Goal: Information Seeking & Learning: Learn about a topic

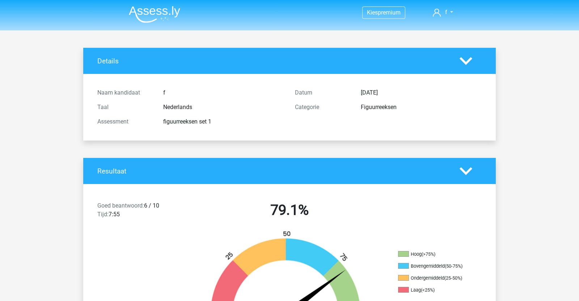
click at [160, 9] on img at bounding box center [154, 14] width 51 height 17
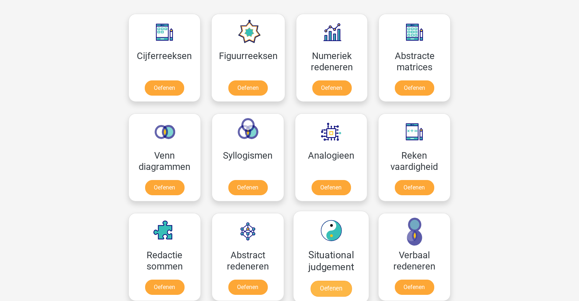
scroll to position [326, 0]
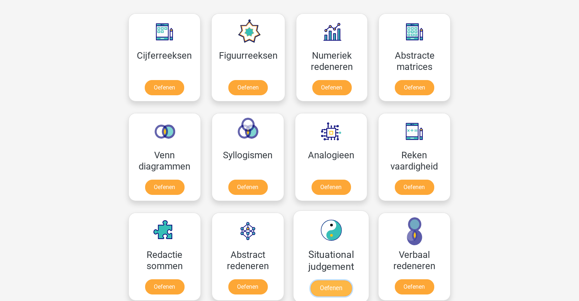
click at [345, 291] on link "Oefenen" at bounding box center [331, 288] width 41 height 16
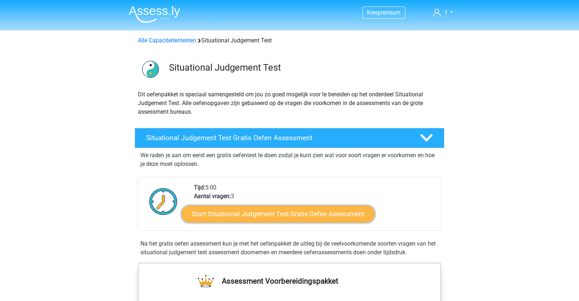
click at [301, 221] on link "Start Situational Judgement Test Gratis Oefen Assessment" at bounding box center [278, 213] width 194 height 17
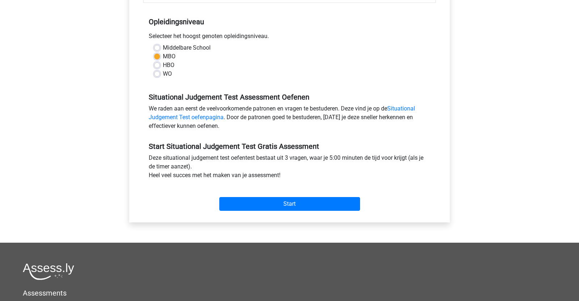
scroll to position [270, 0]
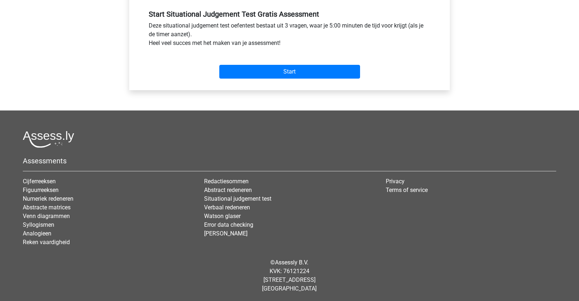
click at [314, 78] on div "Start" at bounding box center [289, 65] width 292 height 31
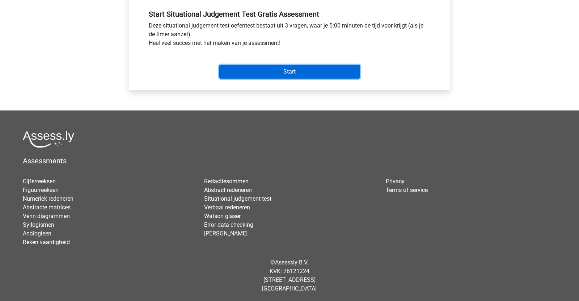
click at [312, 74] on input "Start" at bounding box center [289, 72] width 141 height 14
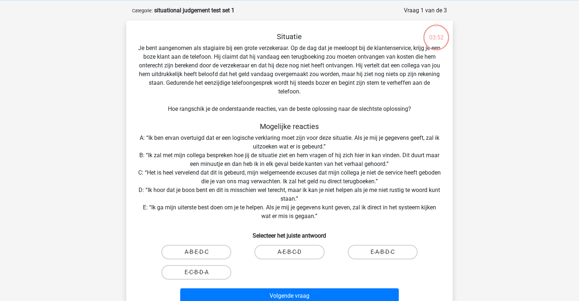
scroll to position [34, 0]
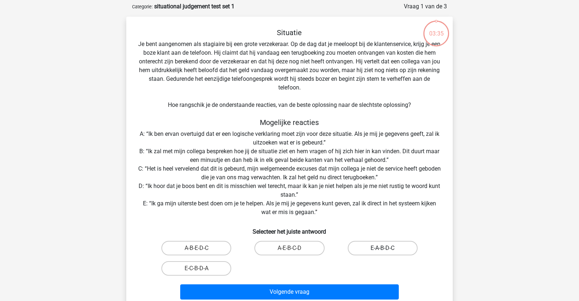
click at [393, 248] on label "E-A-B-D-C" at bounding box center [383, 248] width 70 height 14
click at [387, 248] on input "E-A-B-D-C" at bounding box center [385, 250] width 5 height 5
radio input "true"
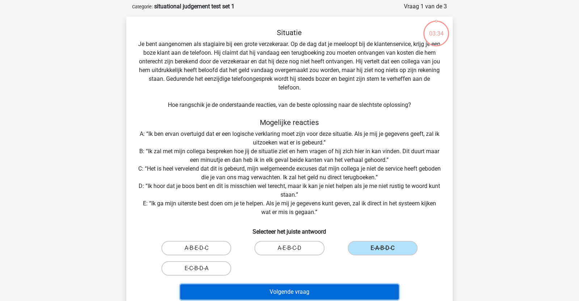
click at [372, 288] on button "Volgende vraag" at bounding box center [289, 291] width 219 height 15
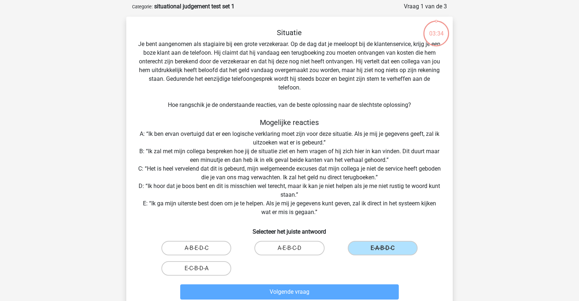
scroll to position [36, 0]
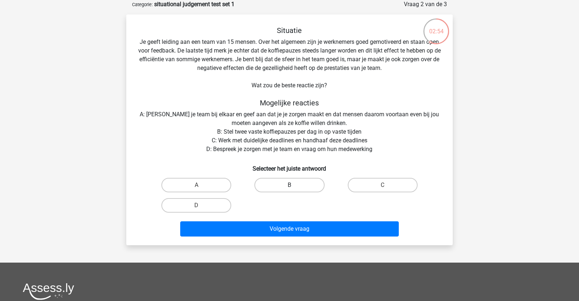
click at [302, 190] on label "B" at bounding box center [289, 185] width 70 height 14
click at [294, 190] on input "B" at bounding box center [292, 187] width 5 height 5
radio input "true"
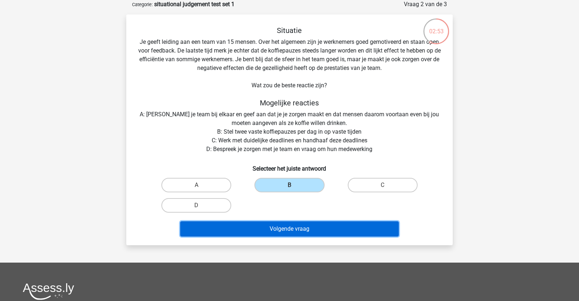
click at [301, 227] on button "Volgende vraag" at bounding box center [289, 228] width 219 height 15
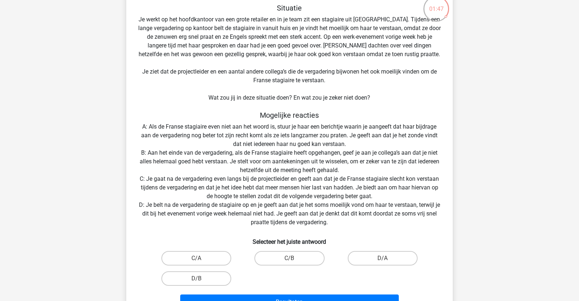
scroll to position [62, 0]
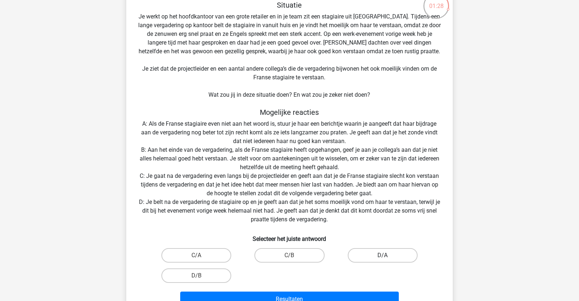
click at [358, 253] on label "D/A" at bounding box center [383, 255] width 70 height 14
click at [383, 255] on input "D/A" at bounding box center [385, 257] width 5 height 5
radio input "true"
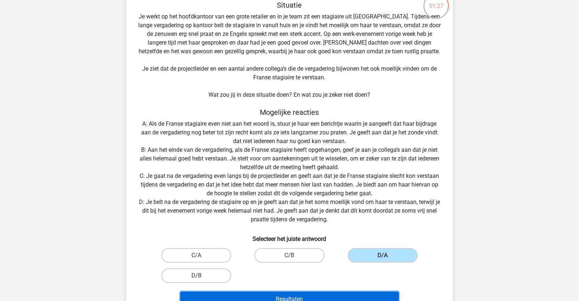
click at [342, 299] on button "Resultaten" at bounding box center [289, 298] width 219 height 15
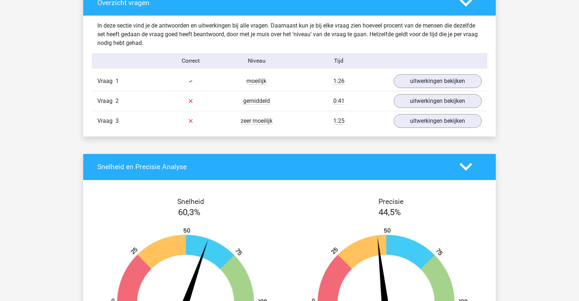
scroll to position [440, 0]
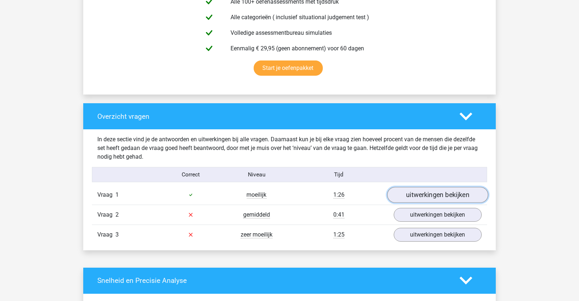
click at [413, 194] on link "uitwerkingen bekijken" at bounding box center [437, 195] width 101 height 16
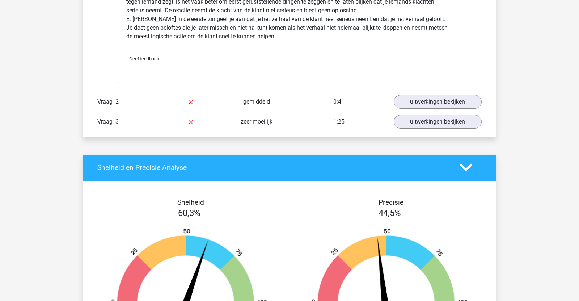
scroll to position [1020, 0]
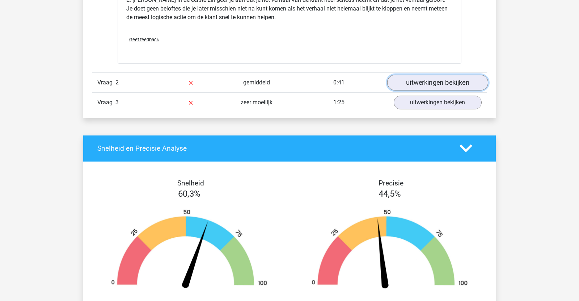
click at [407, 77] on link "uitwerkingen bekijken" at bounding box center [437, 83] width 101 height 16
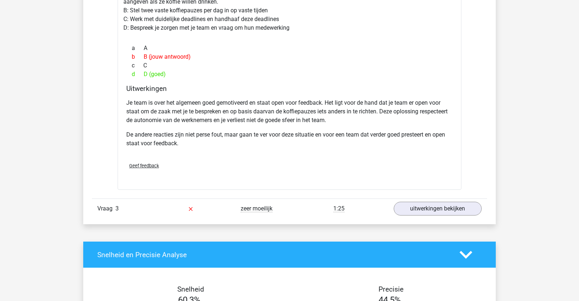
scroll to position [1251, 0]
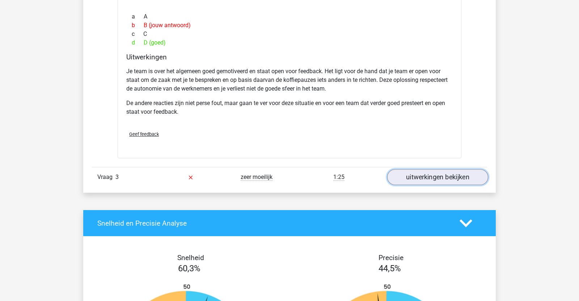
click at [410, 171] on link "uitwerkingen bekijken" at bounding box center [437, 177] width 101 height 16
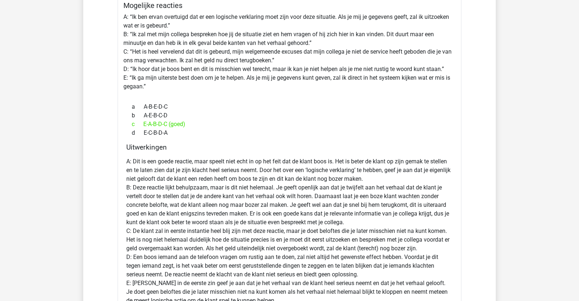
scroll to position [0, 0]
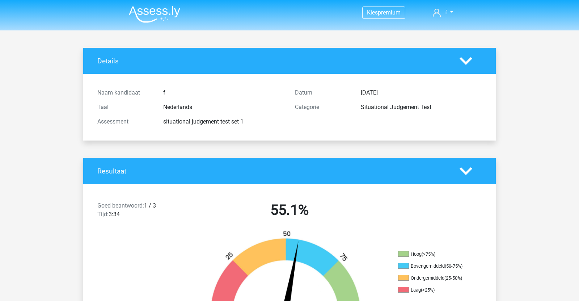
click at [142, 9] on img at bounding box center [154, 14] width 51 height 17
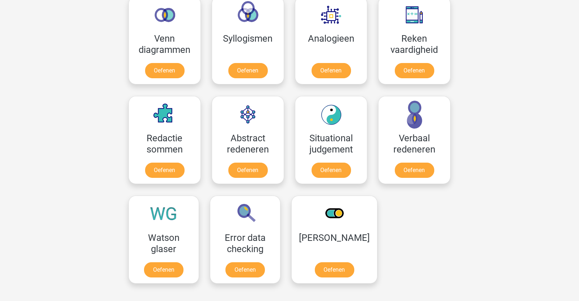
scroll to position [443, 0]
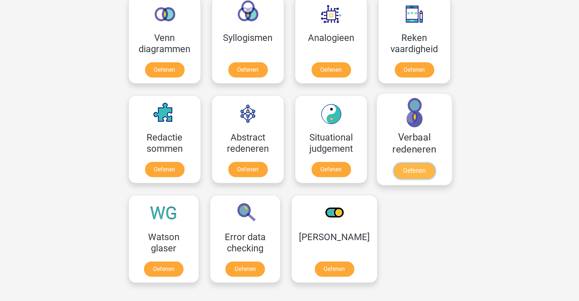
click at [424, 174] on link "Oefenen" at bounding box center [414, 171] width 41 height 16
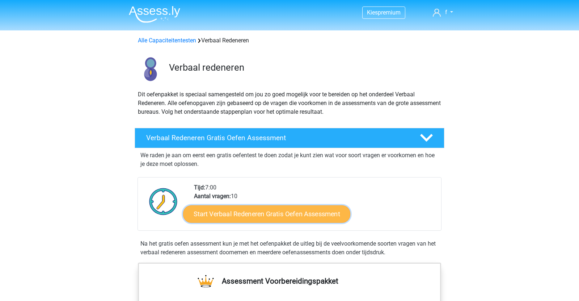
click at [246, 212] on link "Start Verbaal Redeneren Gratis Oefen Assessment" at bounding box center [266, 213] width 167 height 17
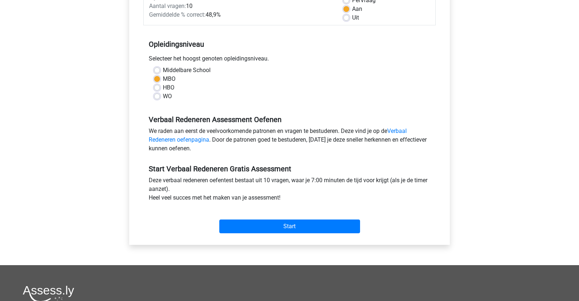
scroll to position [270, 0]
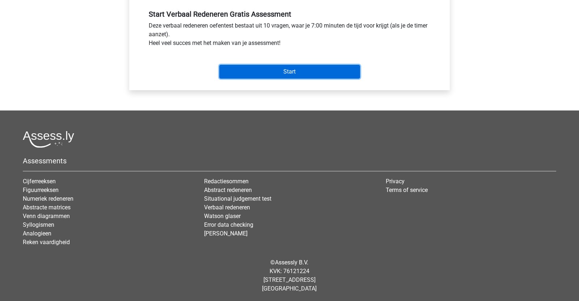
click at [269, 71] on input "Start" at bounding box center [289, 72] width 141 height 14
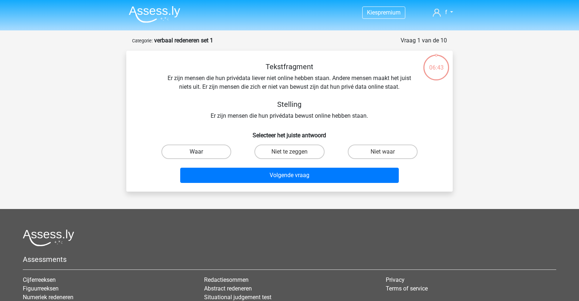
click at [206, 154] on label "Waar" at bounding box center [196, 151] width 70 height 14
click at [201, 154] on input "Waar" at bounding box center [199, 154] width 5 height 5
radio input "true"
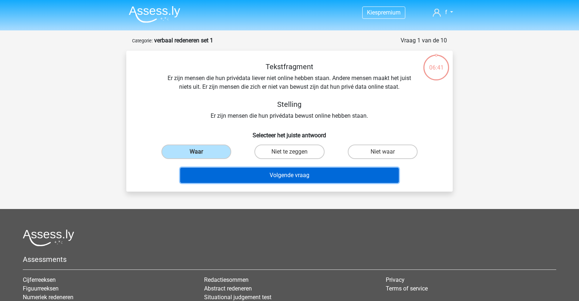
click at [230, 181] on button "Volgende vraag" at bounding box center [289, 175] width 219 height 15
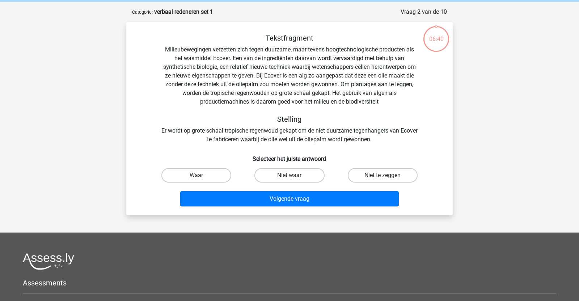
scroll to position [36, 0]
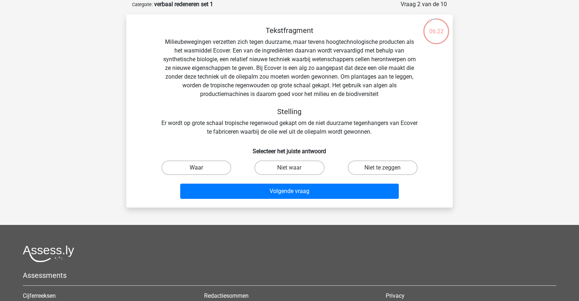
click at [195, 169] on label "Waar" at bounding box center [196, 167] width 70 height 14
click at [197, 169] on input "Waar" at bounding box center [199, 170] width 5 height 5
radio input "true"
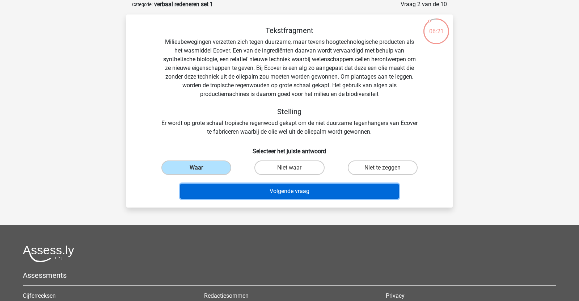
click at [214, 193] on button "Volgende vraag" at bounding box center [289, 191] width 219 height 15
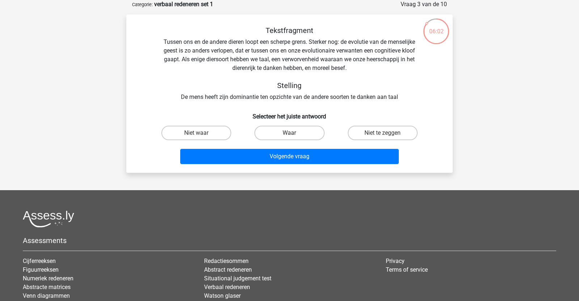
click at [291, 129] on label "Waar" at bounding box center [289, 133] width 70 height 14
click at [291, 133] on input "Waar" at bounding box center [292, 135] width 5 height 5
radio input "true"
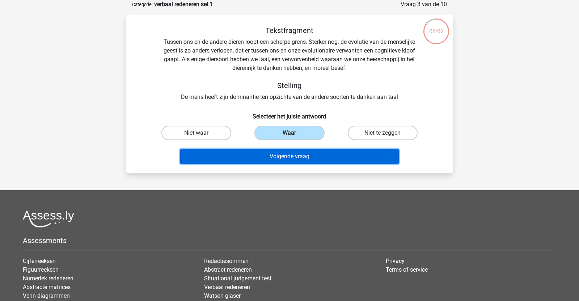
click at [292, 155] on button "Volgende vraag" at bounding box center [289, 156] width 219 height 15
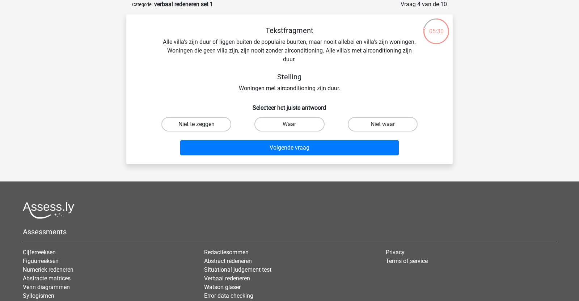
click at [205, 125] on label "Niet te zeggen" at bounding box center [196, 124] width 70 height 14
click at [201, 125] on input "Niet te zeggen" at bounding box center [199, 126] width 5 height 5
radio input "true"
click at [389, 127] on label "Niet waar" at bounding box center [383, 124] width 70 height 14
click at [387, 127] on input "Niet waar" at bounding box center [385, 126] width 5 height 5
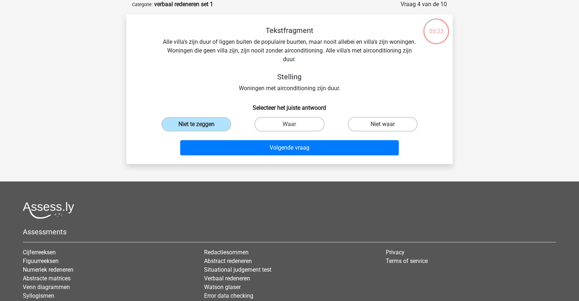
radio input "true"
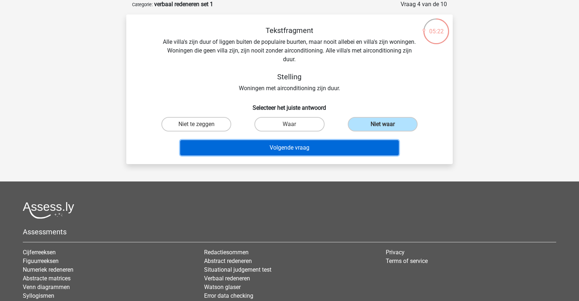
click at [373, 144] on button "Volgende vraag" at bounding box center [289, 147] width 219 height 15
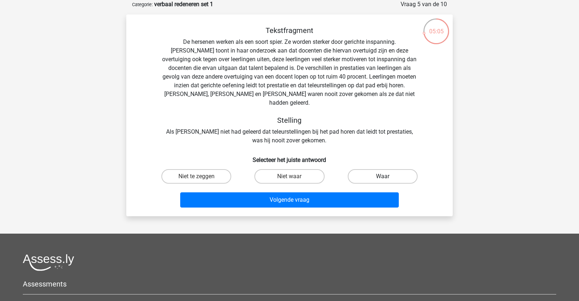
click at [376, 171] on label "Waar" at bounding box center [383, 176] width 70 height 14
click at [383, 176] on input "Waar" at bounding box center [385, 178] width 5 height 5
radio input "true"
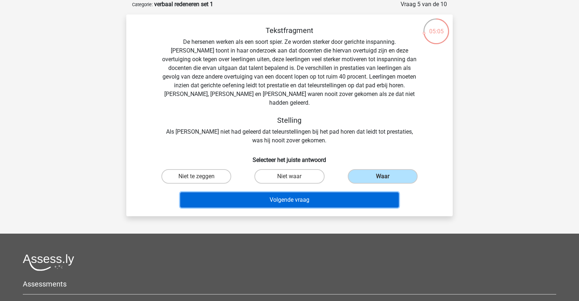
click at [363, 194] on button "Volgende vraag" at bounding box center [289, 199] width 219 height 15
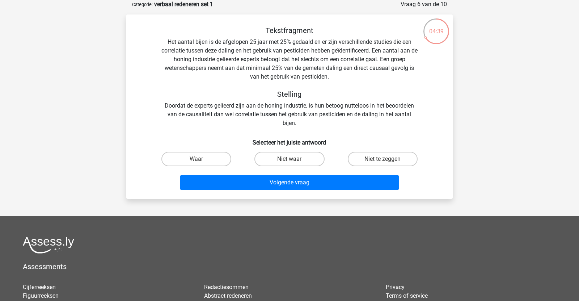
click at [386, 160] on input "Niet te zeggen" at bounding box center [385, 161] width 5 height 5
radio input "true"
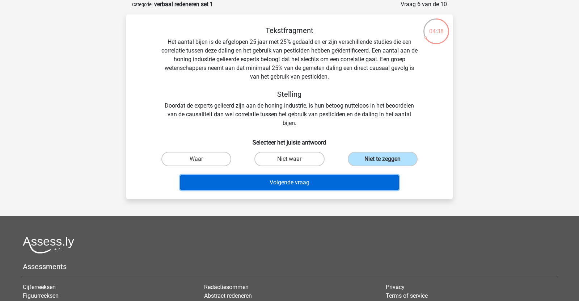
click at [358, 177] on button "Volgende vraag" at bounding box center [289, 182] width 219 height 15
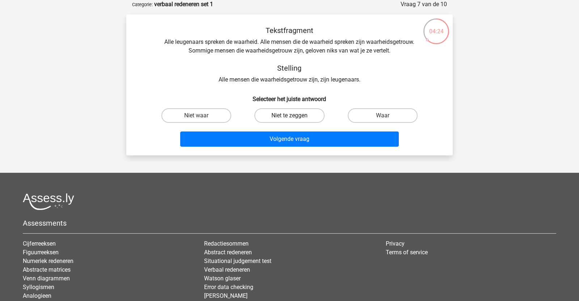
click at [276, 119] on label "Niet te zeggen" at bounding box center [289, 115] width 70 height 14
click at [290, 119] on input "Niet te zeggen" at bounding box center [292, 117] width 5 height 5
radio input "true"
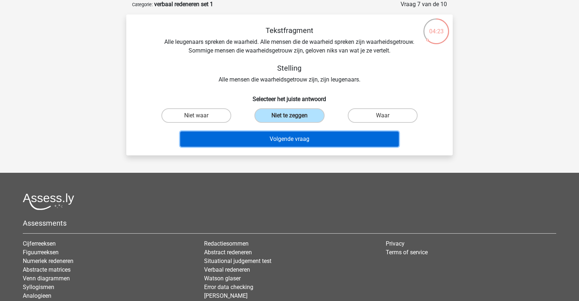
click at [272, 135] on button "Volgende vraag" at bounding box center [289, 138] width 219 height 15
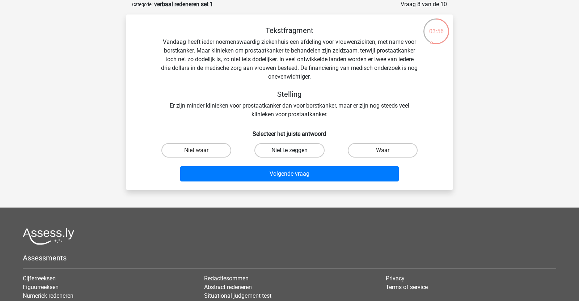
click at [273, 147] on label "Niet te zeggen" at bounding box center [289, 150] width 70 height 14
click at [290, 150] on input "Niet te zeggen" at bounding box center [292, 152] width 5 height 5
radio input "true"
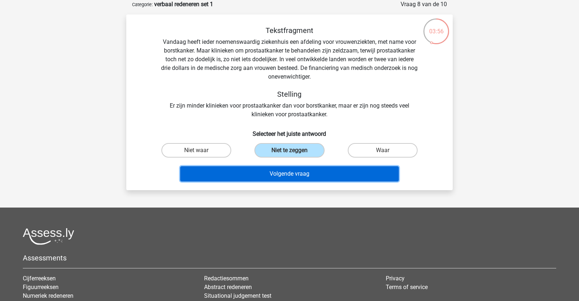
click at [281, 173] on button "Volgende vraag" at bounding box center [289, 173] width 219 height 15
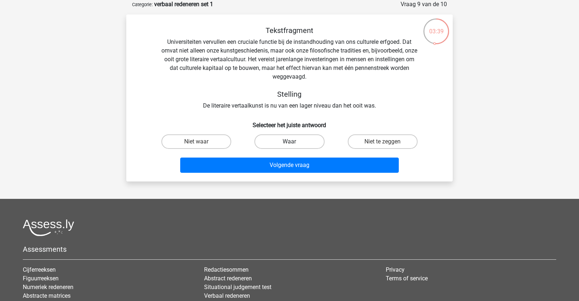
click at [268, 148] on label "Waar" at bounding box center [289, 141] width 70 height 14
click at [290, 146] on input "Waar" at bounding box center [292, 144] width 5 height 5
radio input "true"
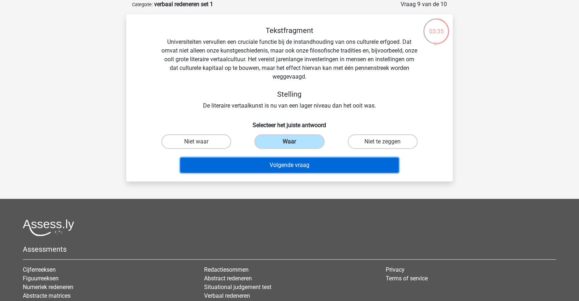
click at [262, 160] on button "Volgende vraag" at bounding box center [289, 164] width 219 height 15
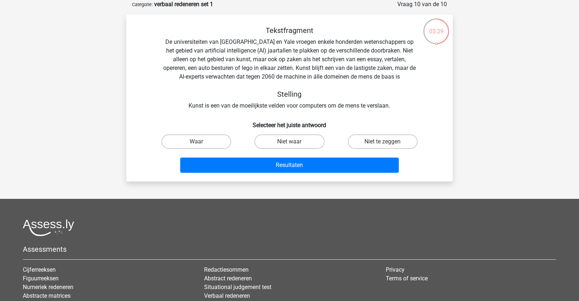
click at [200, 142] on input "Waar" at bounding box center [199, 144] width 5 height 5
radio input "true"
click at [206, 157] on div "Resultaten" at bounding box center [289, 164] width 303 height 24
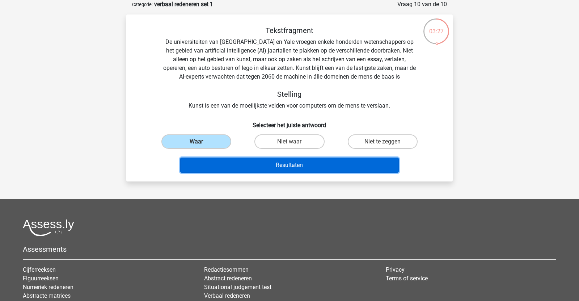
click at [211, 160] on button "Resultaten" at bounding box center [289, 164] width 219 height 15
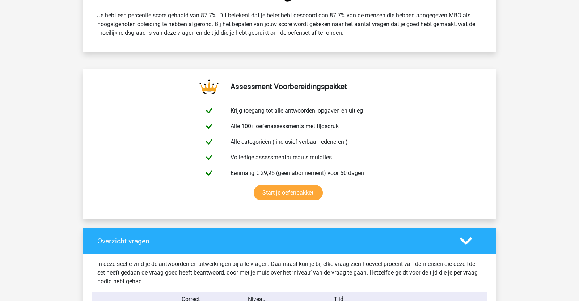
scroll to position [558, 0]
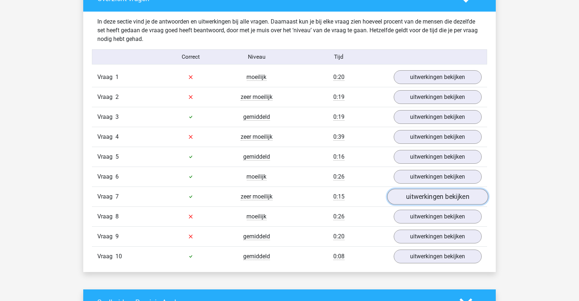
click at [408, 194] on link "uitwerkingen bekijken" at bounding box center [437, 197] width 101 height 16
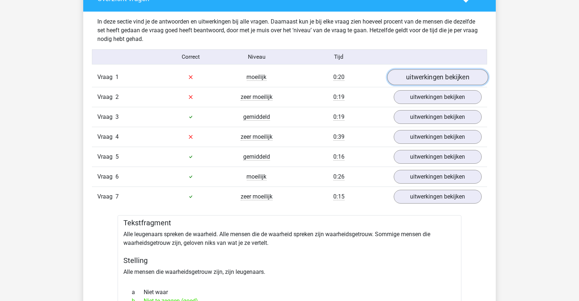
click at [410, 80] on link "uitwerkingen bekijken" at bounding box center [437, 77] width 101 height 16
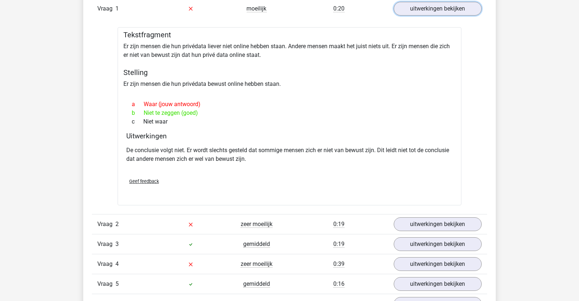
scroll to position [627, 0]
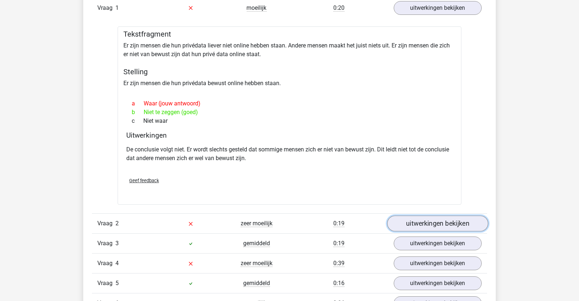
click at [427, 223] on link "uitwerkingen bekijken" at bounding box center [437, 223] width 101 height 16
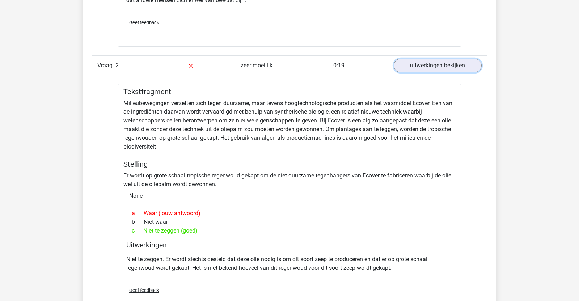
scroll to position [891, 0]
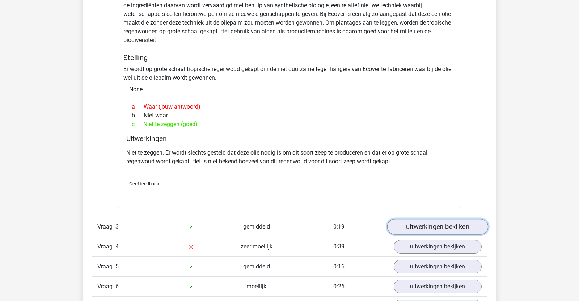
click at [423, 228] on link "uitwerkingen bekijken" at bounding box center [437, 227] width 101 height 16
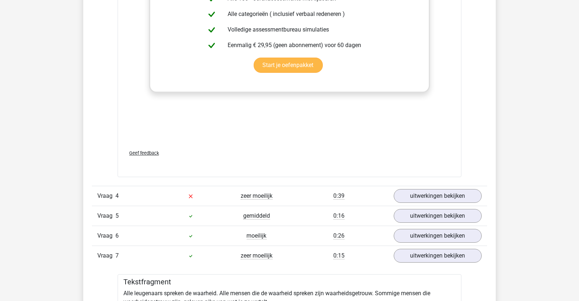
scroll to position [1356, 0]
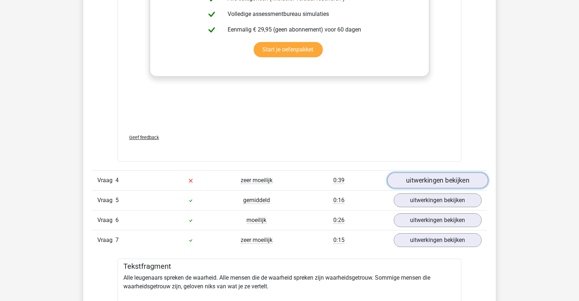
click at [402, 179] on link "uitwerkingen bekijken" at bounding box center [437, 180] width 101 height 16
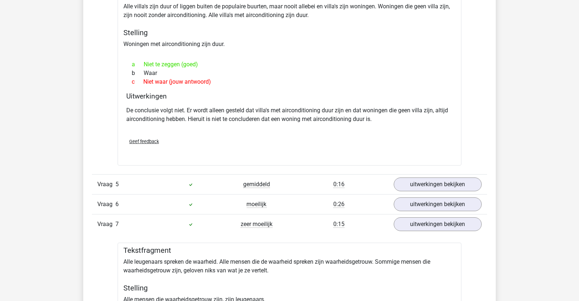
scroll to position [1581, 0]
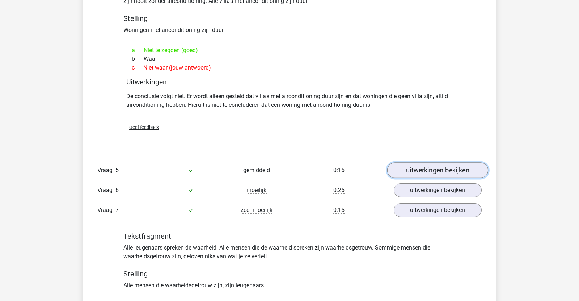
click at [417, 170] on link "uitwerkingen bekijken" at bounding box center [437, 171] width 101 height 16
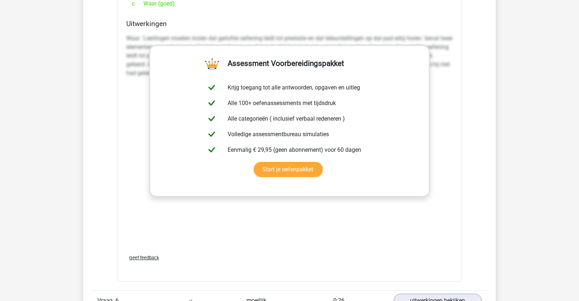
scroll to position [2043, 0]
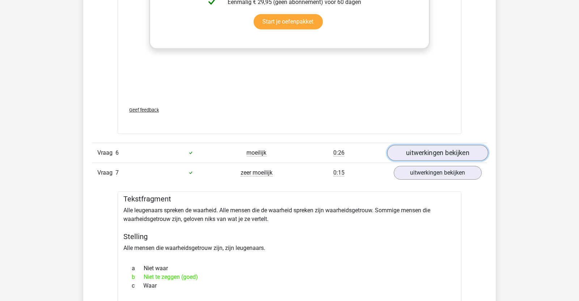
click at [450, 150] on link "uitwerkingen bekijken" at bounding box center [437, 153] width 101 height 16
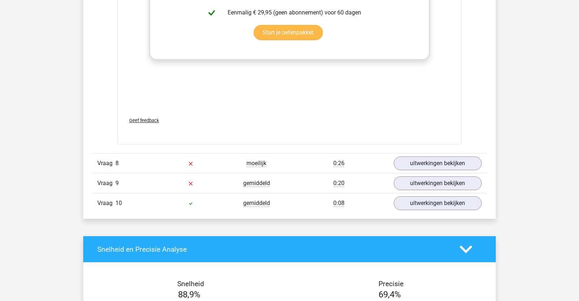
scroll to position [2678, 0]
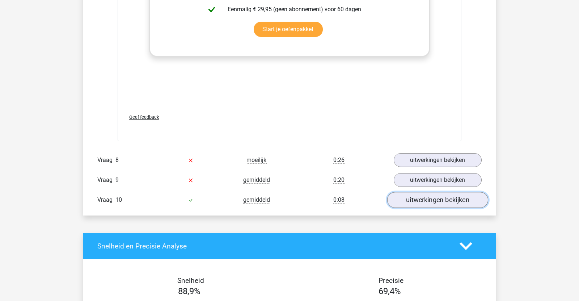
click at [454, 201] on link "uitwerkingen bekijken" at bounding box center [437, 200] width 101 height 16
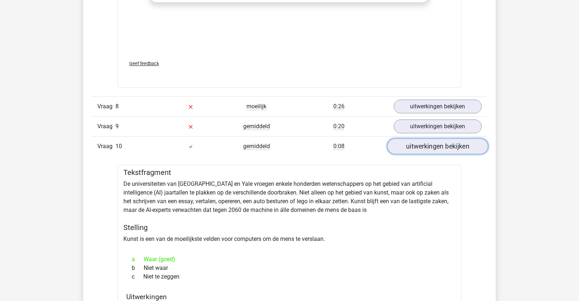
scroll to position [2736, 0]
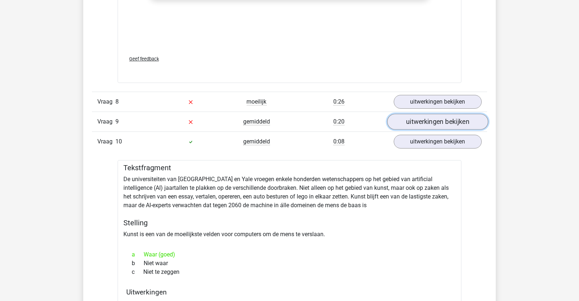
click at [421, 115] on link "uitwerkingen bekijken" at bounding box center [437, 122] width 101 height 16
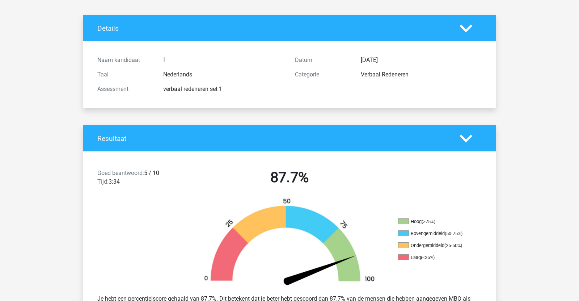
scroll to position [0, 0]
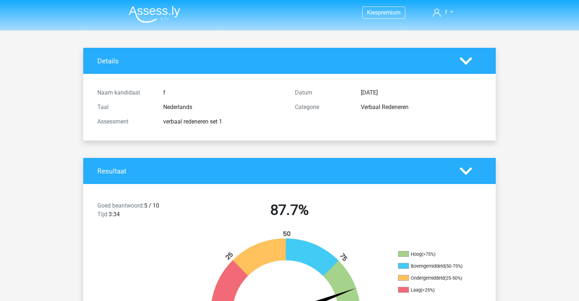
click at [169, 11] on img at bounding box center [154, 14] width 51 height 17
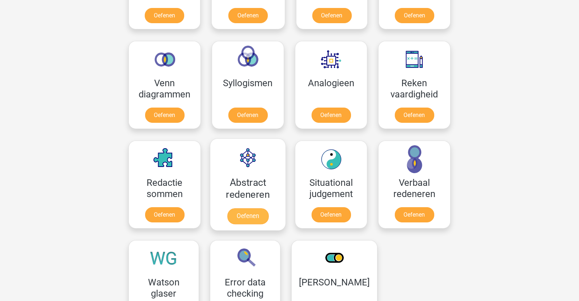
scroll to position [506, 0]
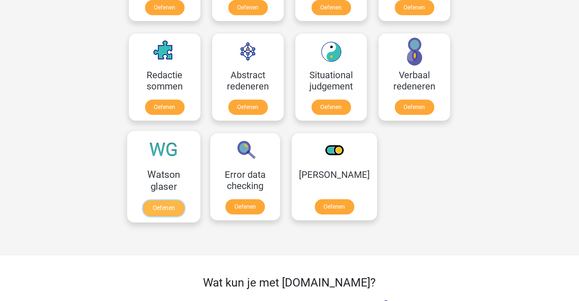
click at [172, 210] on link "Oefenen" at bounding box center [163, 208] width 41 height 16
